Goal: Transaction & Acquisition: Purchase product/service

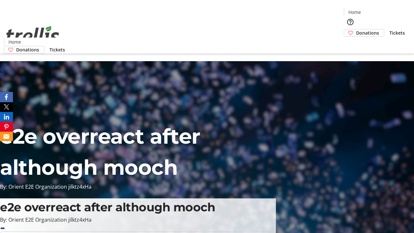
click at [390, 29] on span "Tickets" at bounding box center [398, 32] width 16 height 7
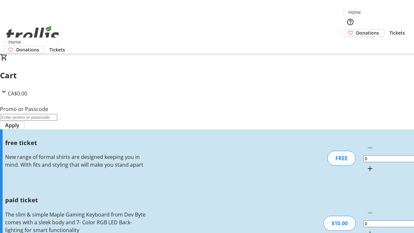
click at [366, 230] on mat-icon "Increment by one" at bounding box center [370, 234] width 8 height 8
type input "1"
